Goal: Task Accomplishment & Management: Manage account settings

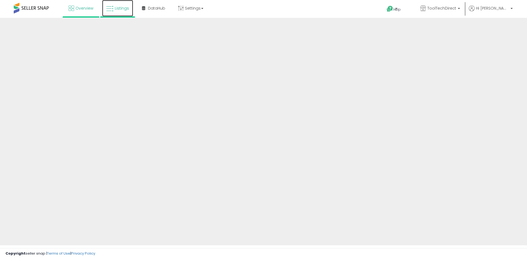
click at [109, 5] on icon at bounding box center [109, 8] width 7 height 7
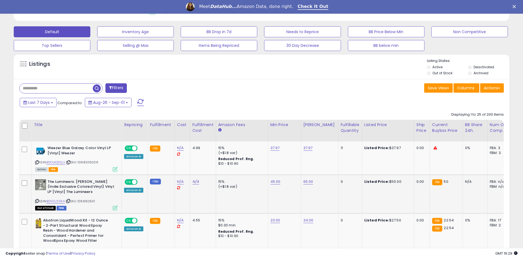
scroll to position [165, 0]
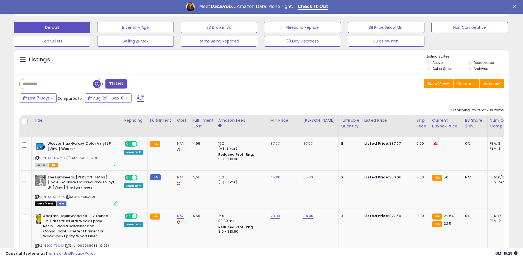
click at [436, 69] on label "Out of Stock" at bounding box center [442, 68] width 20 height 5
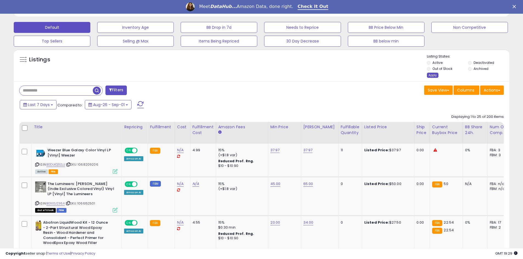
click at [432, 75] on div "Apply" at bounding box center [433, 75] width 12 height 5
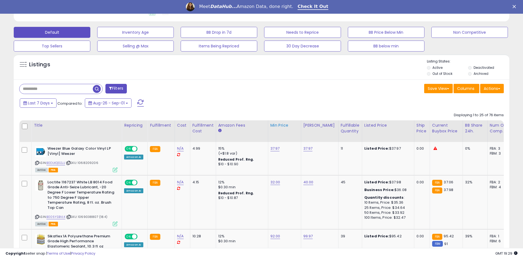
scroll to position [177, 0]
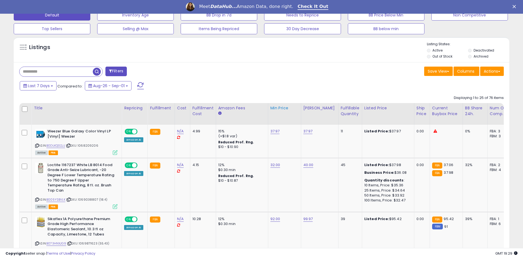
click at [279, 108] on div "Min Price" at bounding box center [284, 108] width 28 height 6
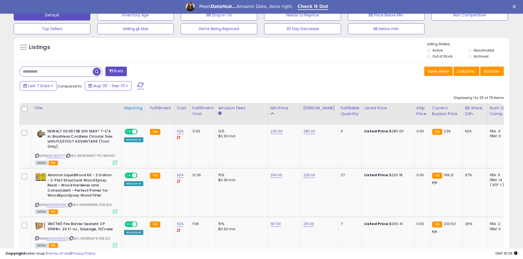
click at [138, 107] on div "Repricing" at bounding box center [134, 108] width 21 height 6
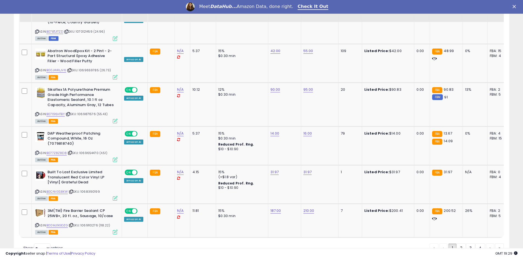
scroll to position [1105, 0]
drag, startPoint x: 479, startPoint y: 222, endPoint x: 186, endPoint y: 178, distance: 296.4
click at [479, 243] on link "4" at bounding box center [480, 247] width 10 height 9
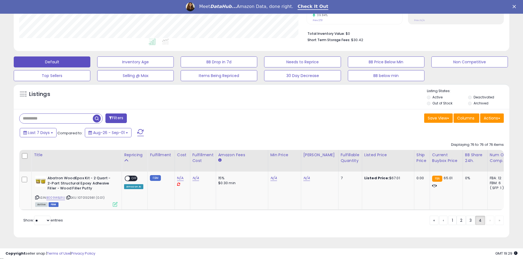
scroll to position [133, 0]
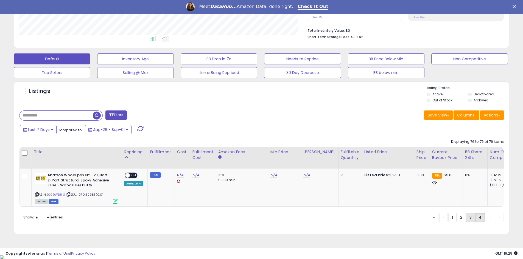
click at [468, 222] on link "3" at bounding box center [470, 217] width 9 height 9
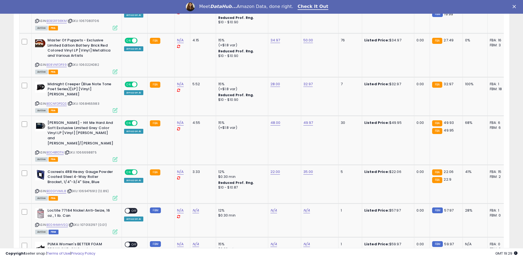
scroll to position [1053, 0]
